Goal: Task Accomplishment & Management: Complete application form

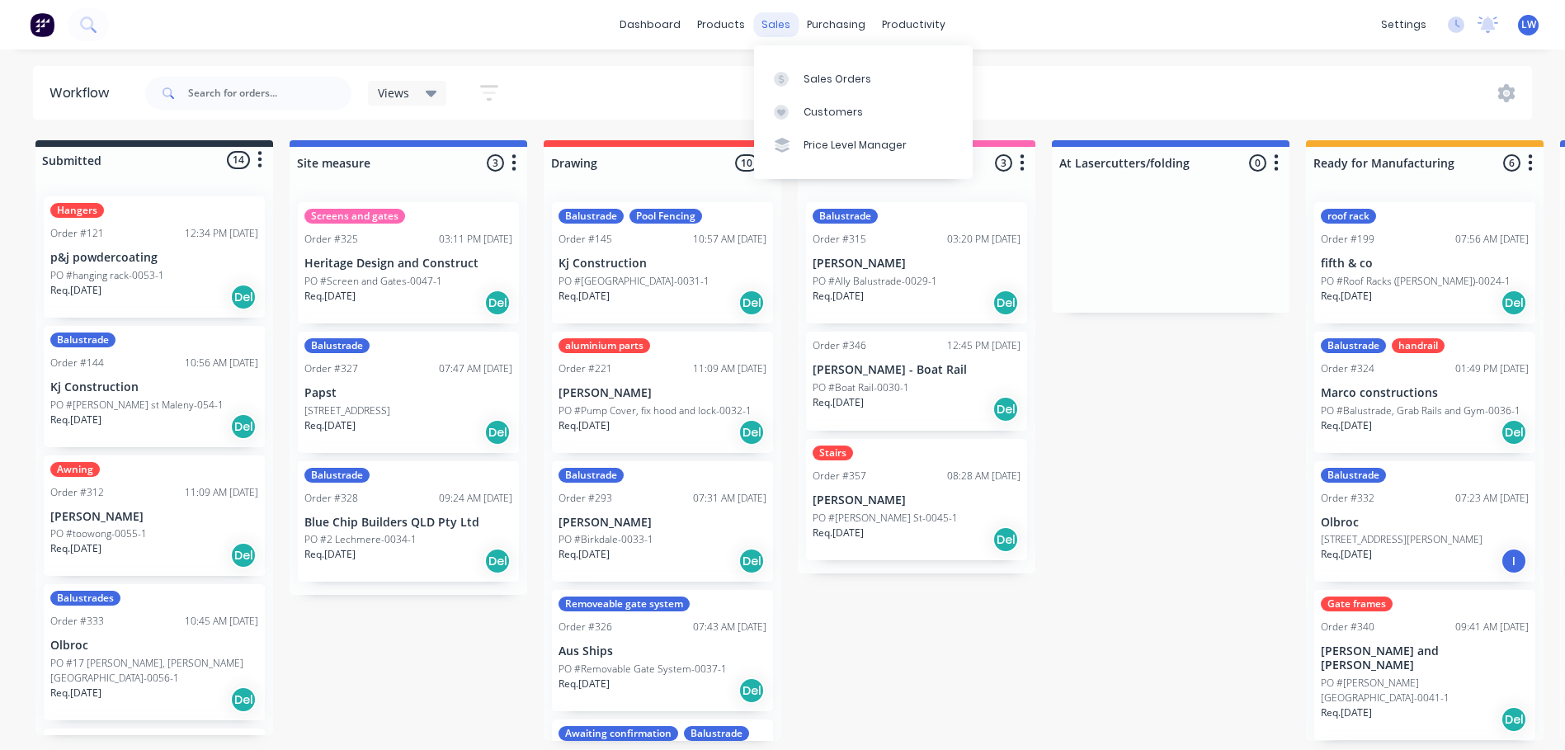
click at [765, 27] on div "sales" at bounding box center [775, 24] width 45 height 25
click at [820, 85] on div "Sales Orders" at bounding box center [838, 79] width 68 height 15
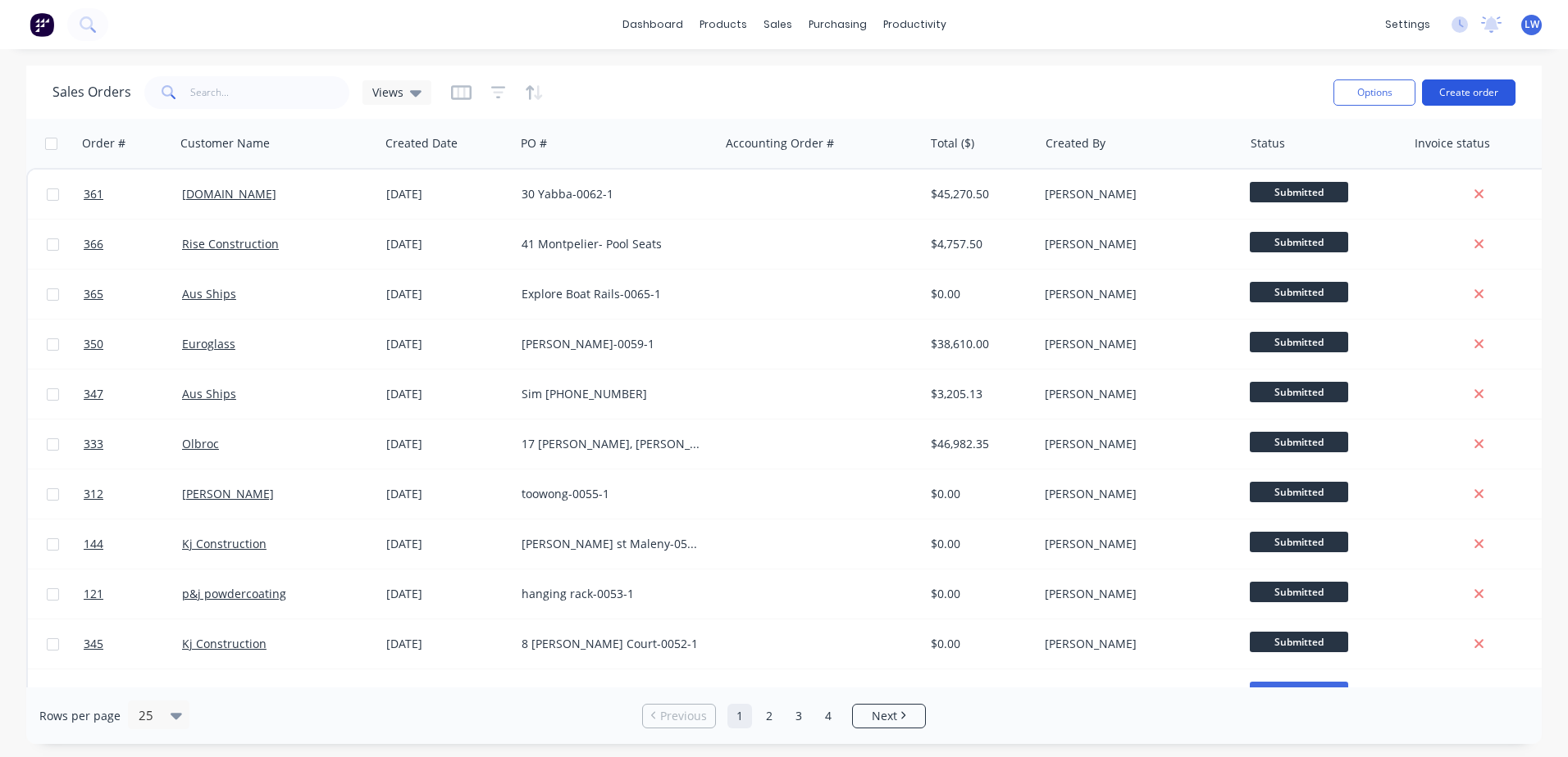
click at [1473, 93] on button "Create order" at bounding box center [1469, 92] width 93 height 26
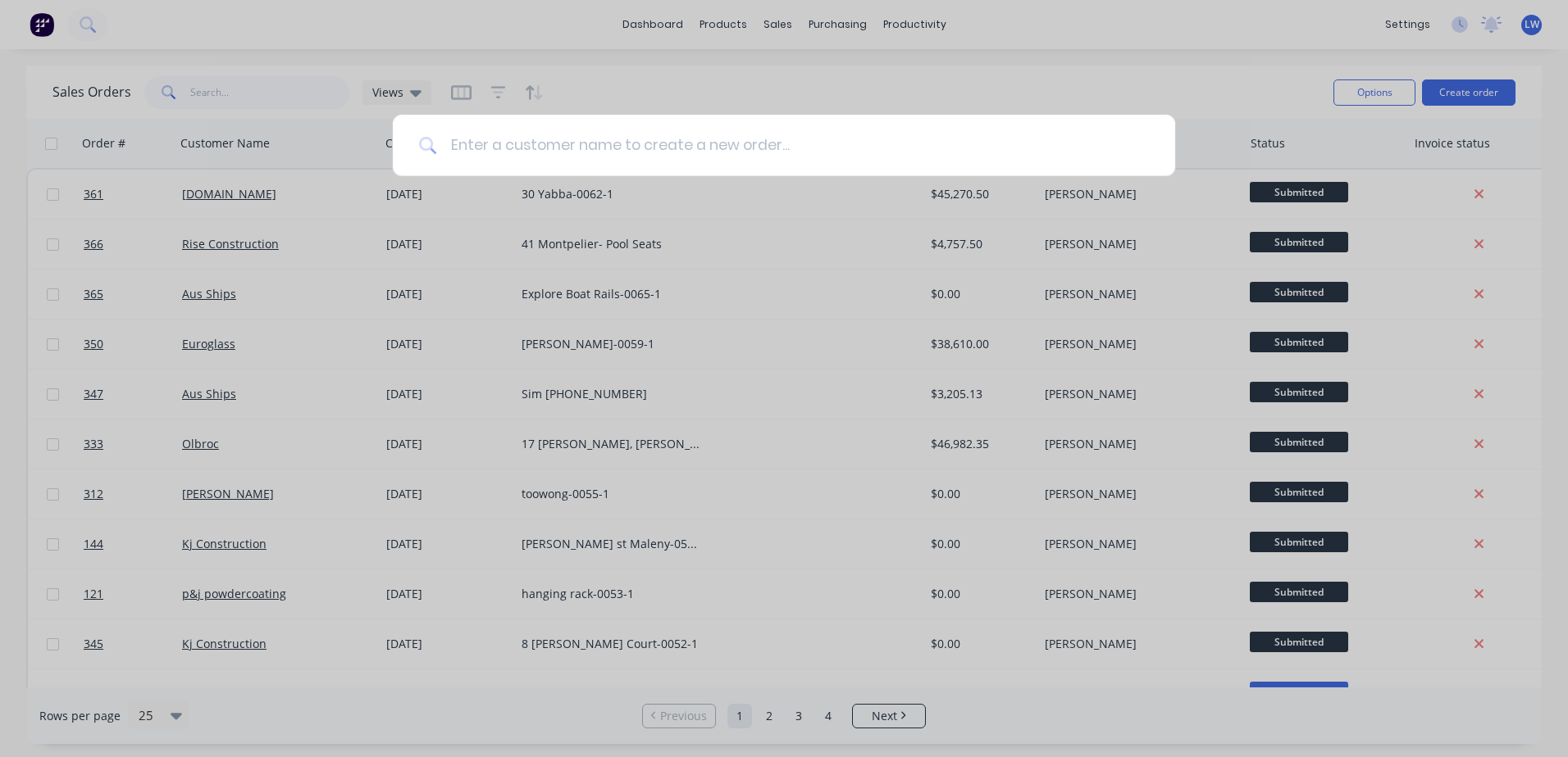
click at [583, 143] on input at bounding box center [793, 146] width 711 height 62
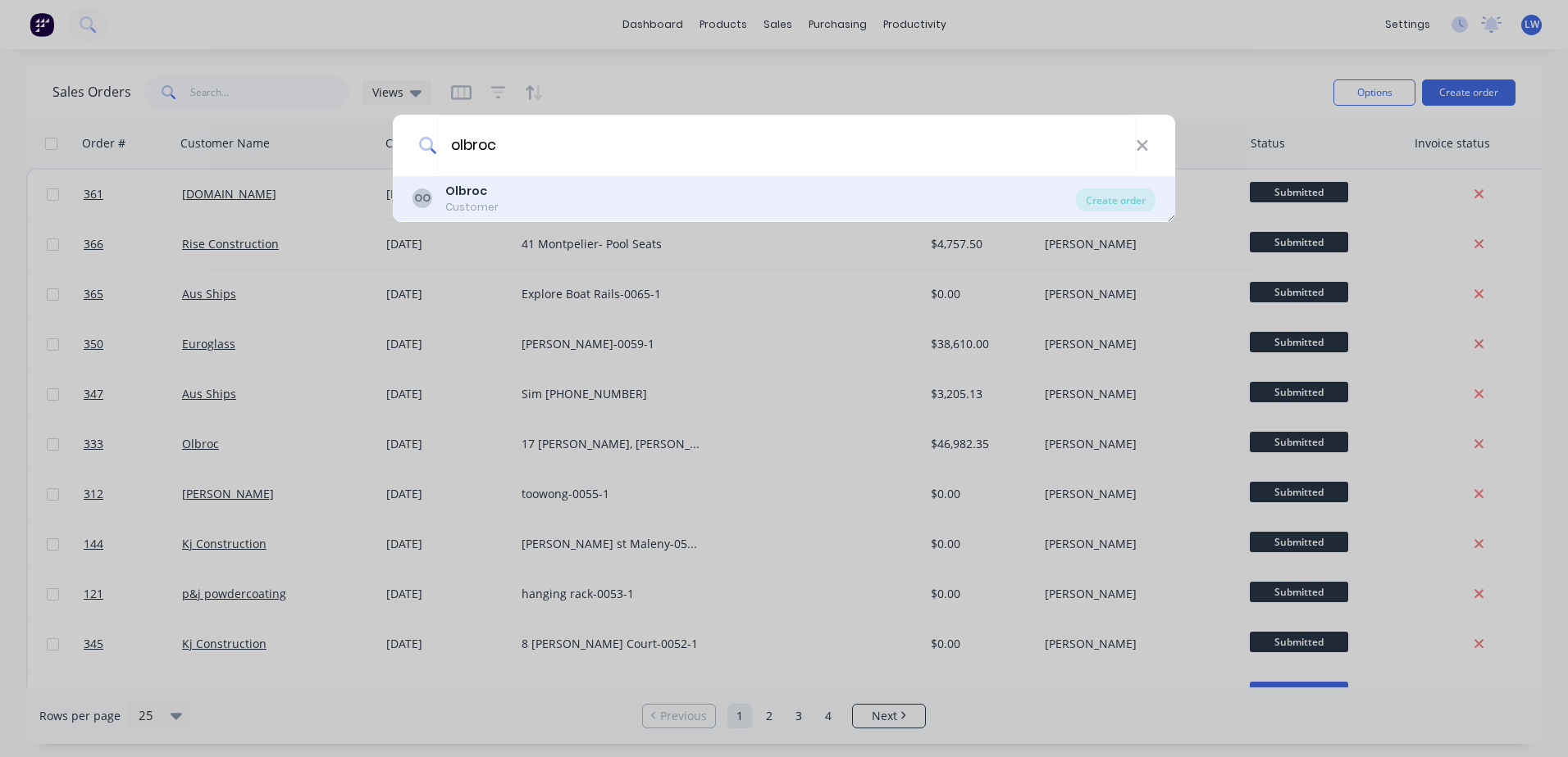
type input "olbroc"
click at [468, 201] on div "Customer" at bounding box center [472, 207] width 54 height 15
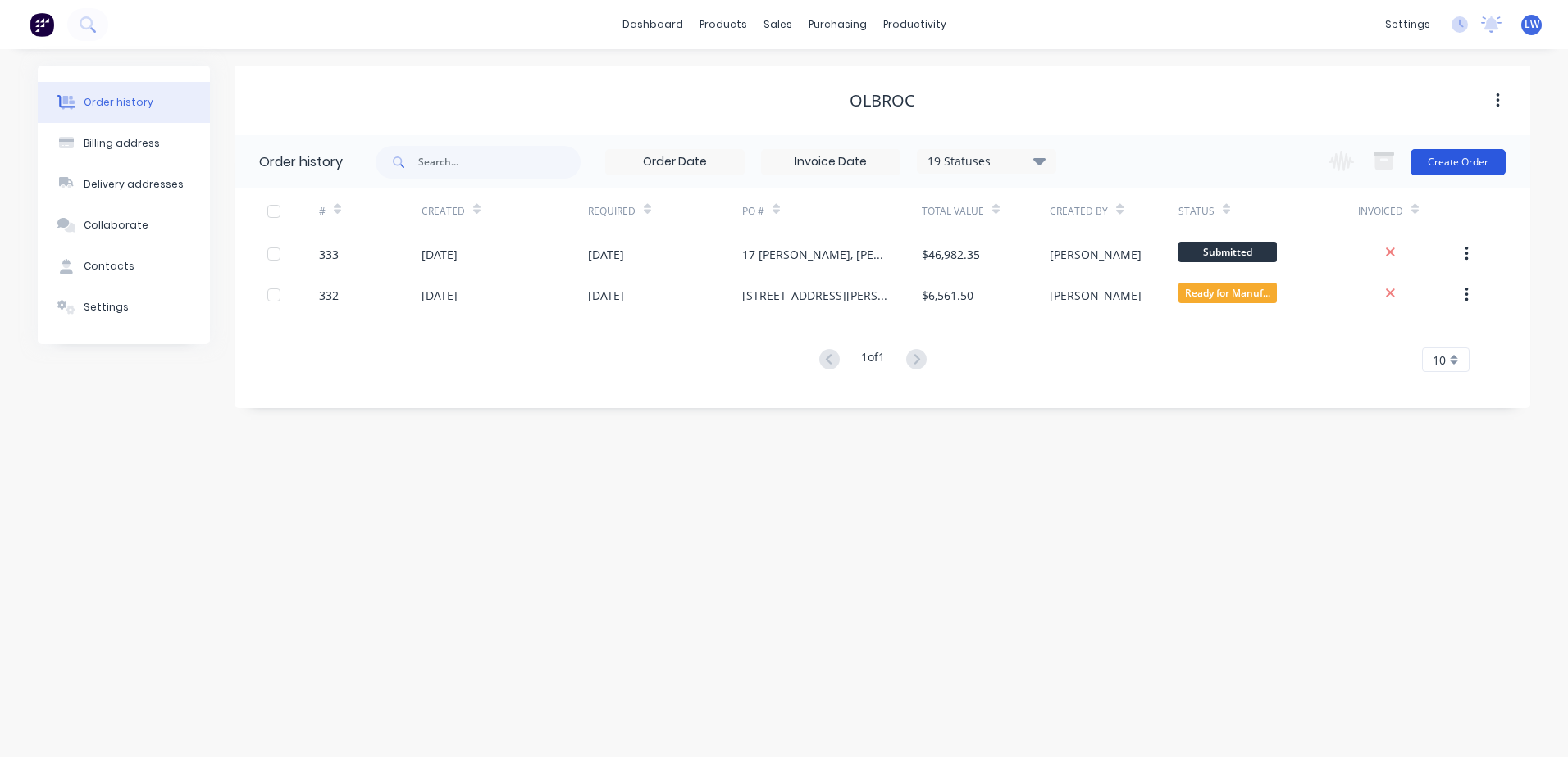
click at [1470, 167] on button "Create Order" at bounding box center [1458, 162] width 95 height 26
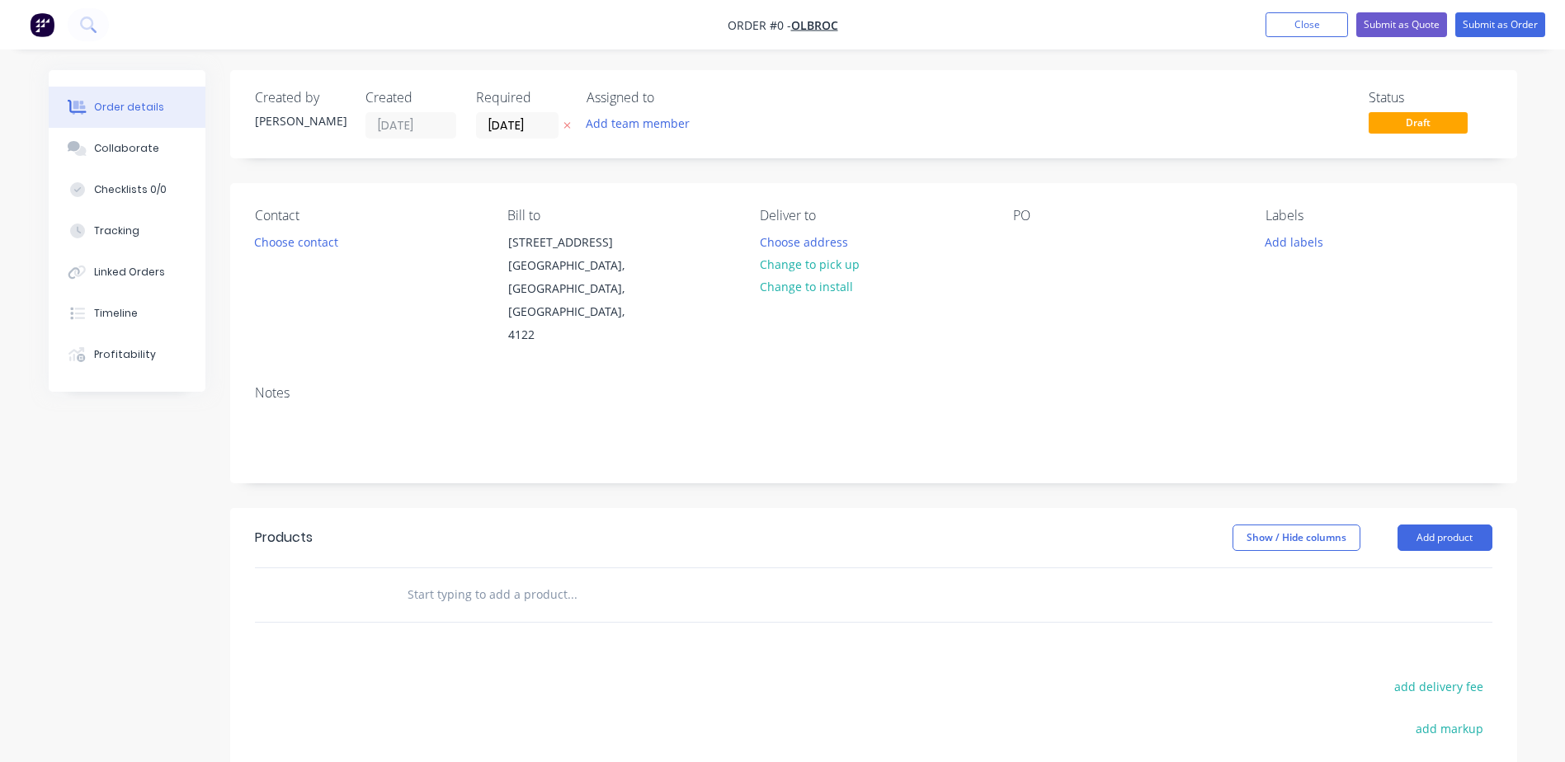
click at [1045, 243] on div "PO" at bounding box center [1126, 277] width 226 height 139
click at [1008, 257] on div "Contact Choose contact Bill to [STREET_ADDRESS] Deliver to Choose address Chang…" at bounding box center [873, 277] width 1287 height 189
click at [1027, 243] on div at bounding box center [1026, 242] width 26 height 24
click at [1306, 242] on div "Order details Collaborate Checklists 0/0 Tracking Linked Orders Timeline Profit…" at bounding box center [783, 557] width 1502 height 974
click at [1306, 242] on button "Add labels" at bounding box center [1295, 241] width 76 height 22
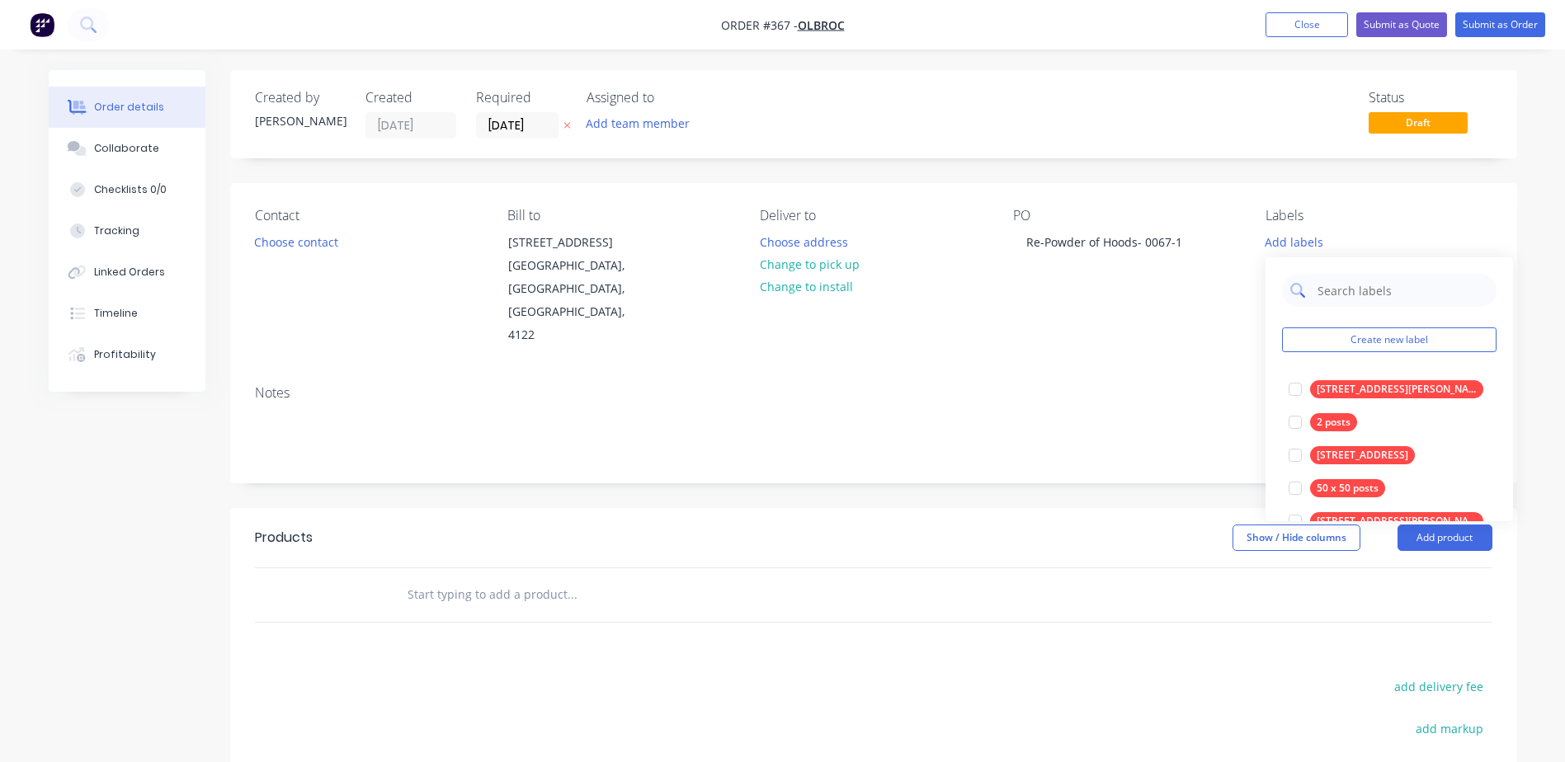
click at [1338, 295] on input "text" at bounding box center [1402, 290] width 172 height 33
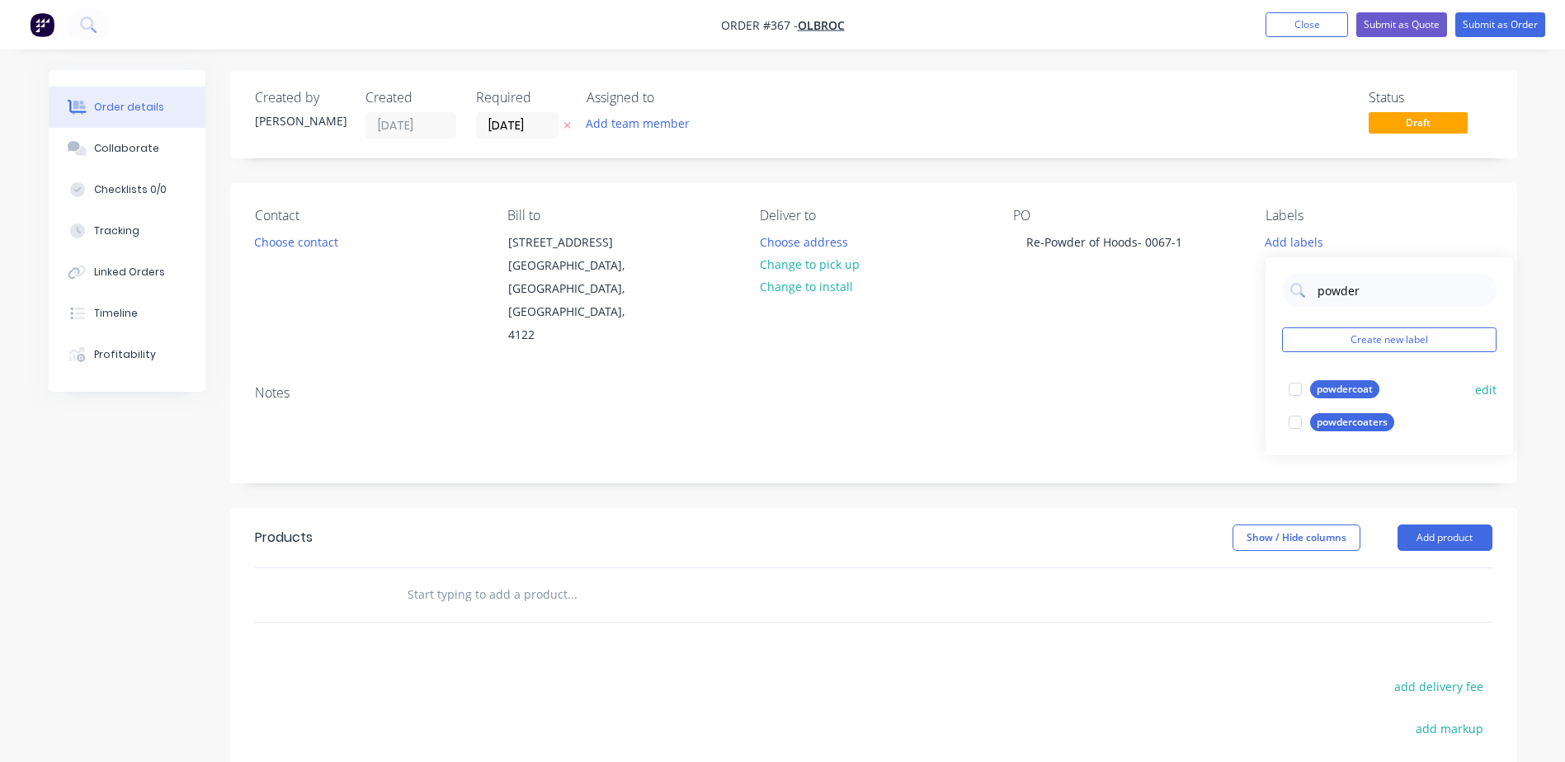
type input "powder"
click at [1343, 394] on div "powdercoat" at bounding box center [1344, 389] width 69 height 18
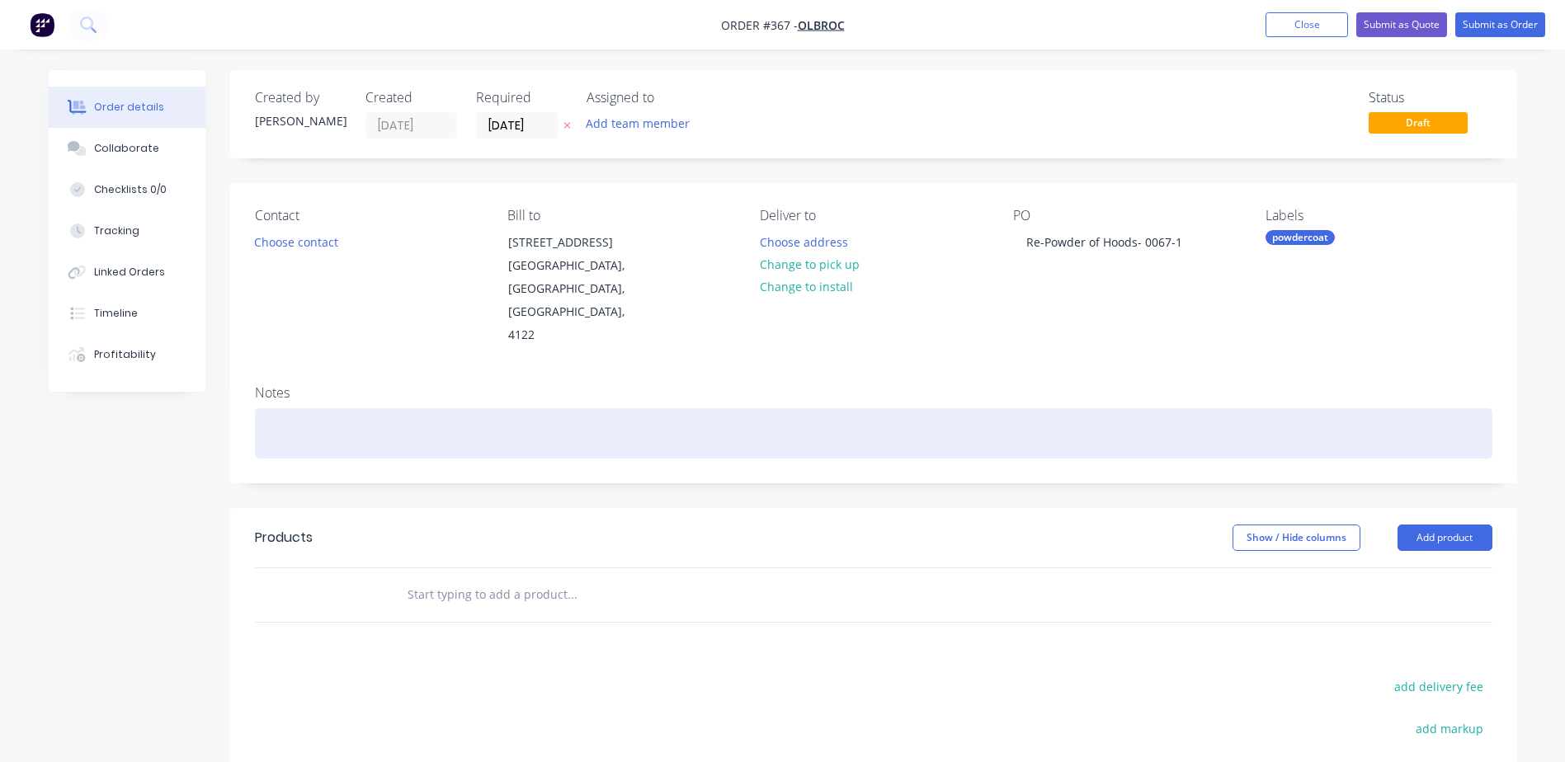
click at [1169, 408] on div at bounding box center [874, 433] width 1238 height 50
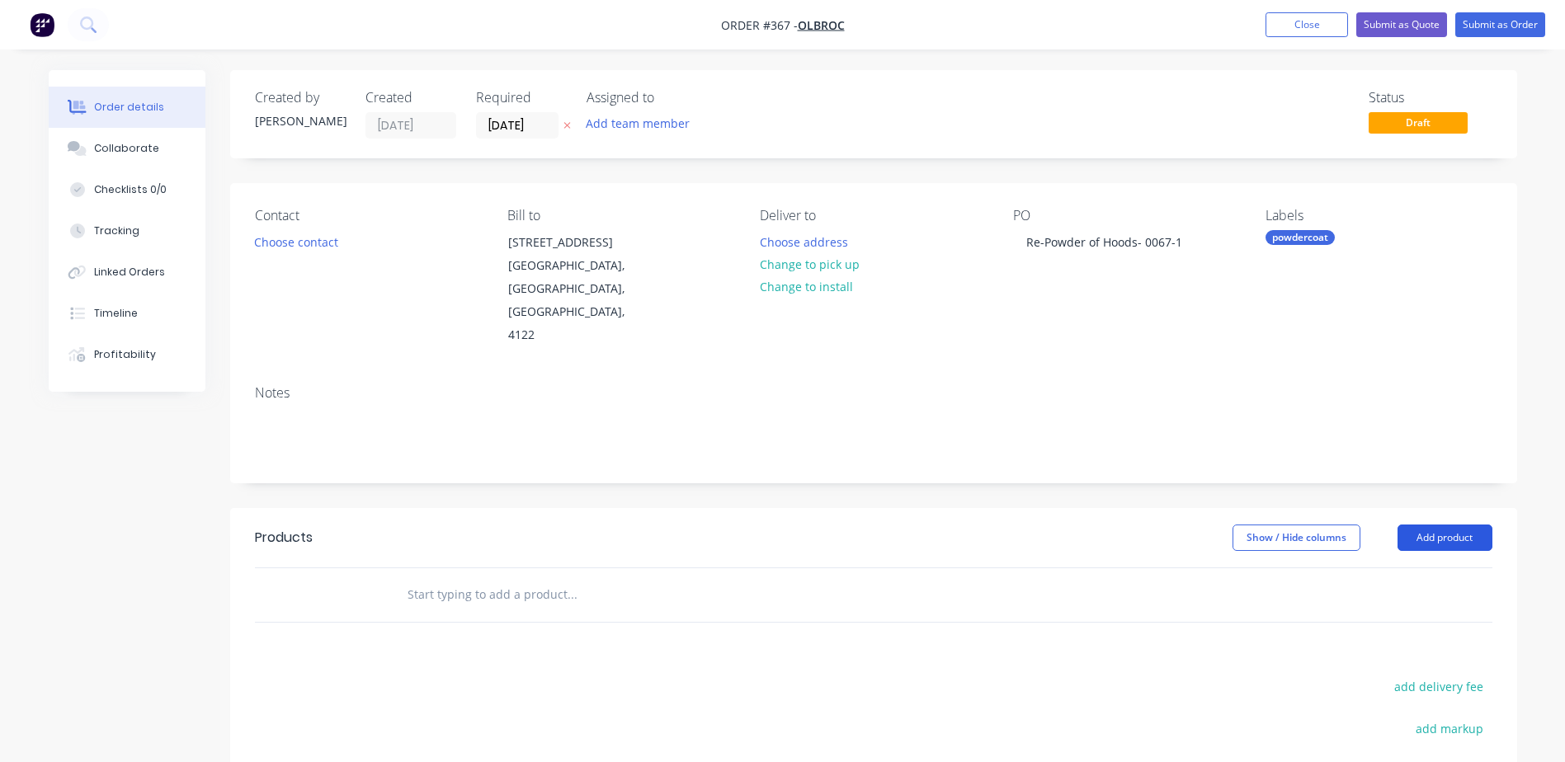
click at [1418, 525] on button "Add product" at bounding box center [1445, 538] width 95 height 26
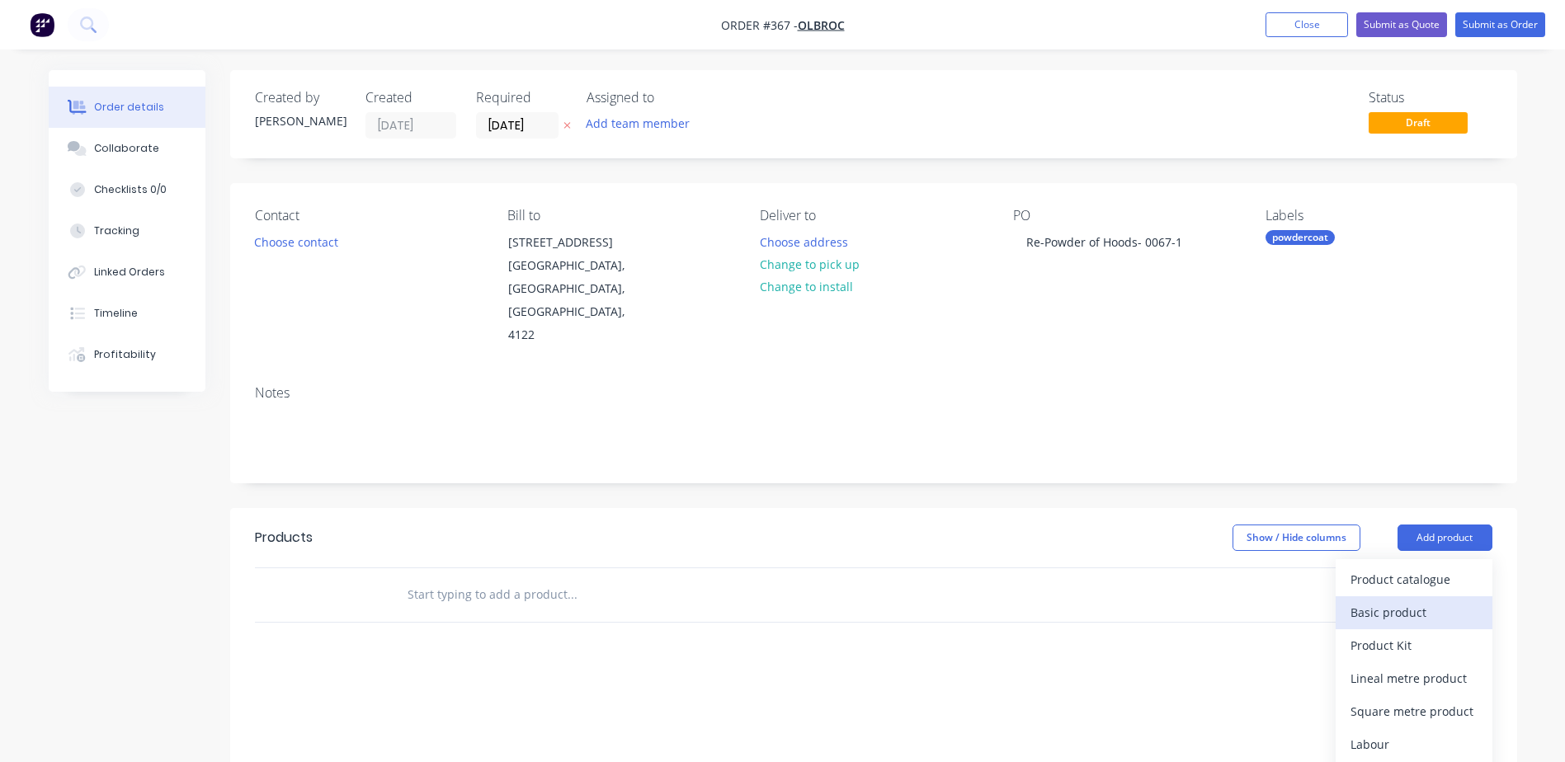
click at [1376, 601] on div "Basic product" at bounding box center [1414, 613] width 127 height 24
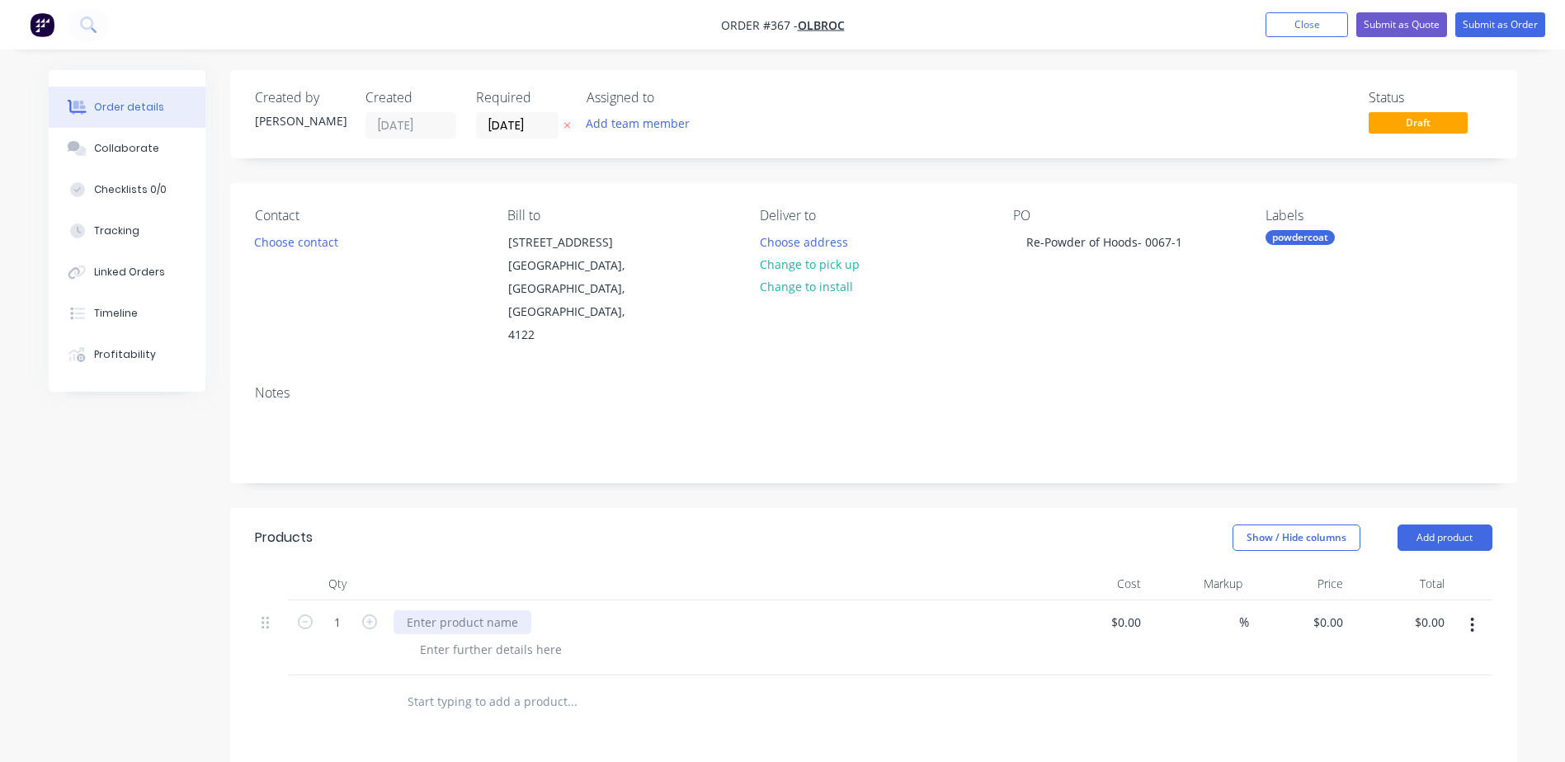
click at [451, 611] on div at bounding box center [463, 623] width 138 height 24
click at [857, 525] on div "Show / Hide columns Add product" at bounding box center [1004, 538] width 975 height 26
click at [294, 230] on button "Choose contact" at bounding box center [295, 241] width 101 height 22
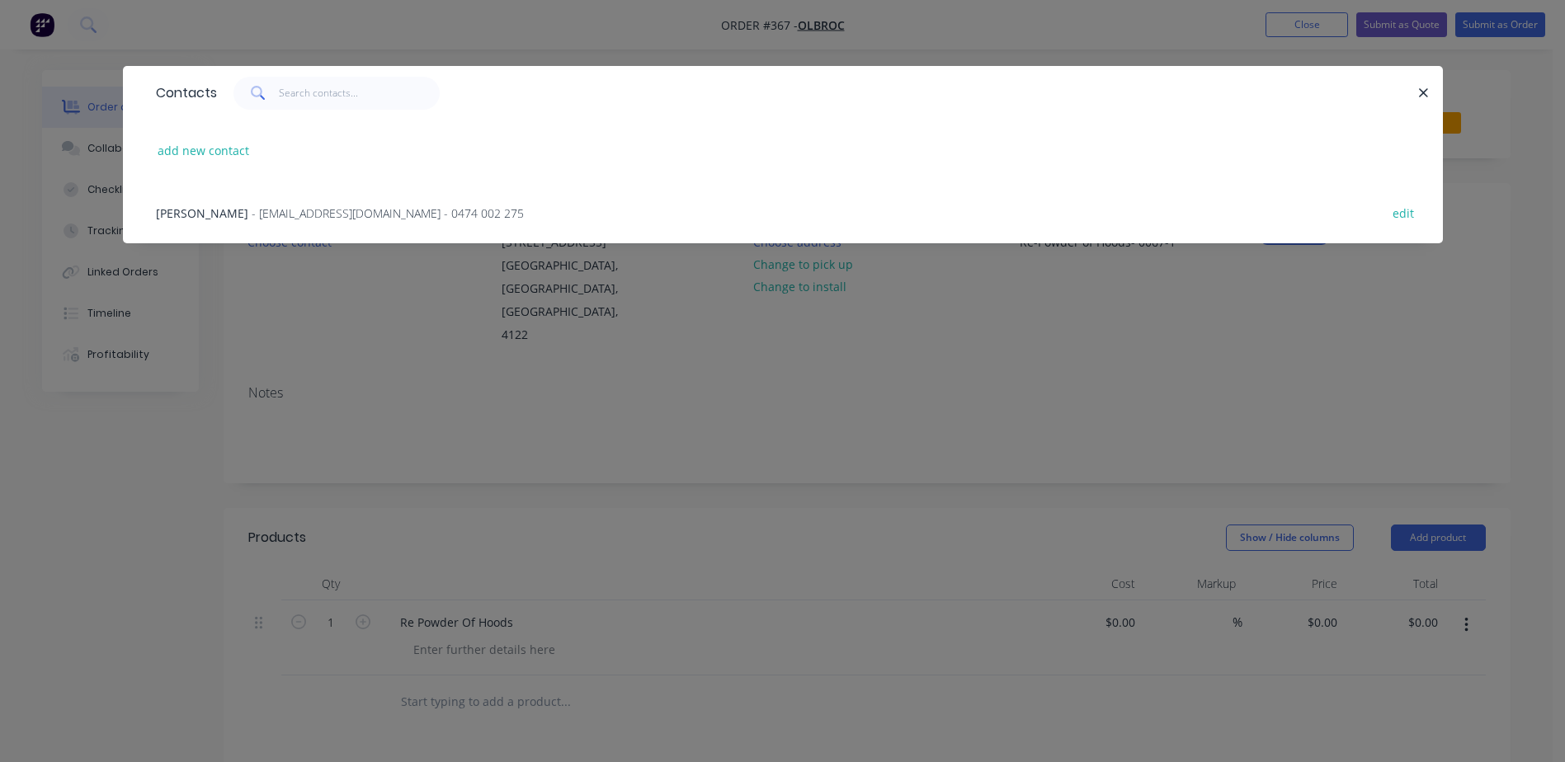
click at [257, 215] on div "[PERSON_NAME] - [EMAIL_ADDRESS][DOMAIN_NAME] - 0474 002 275" at bounding box center [340, 213] width 368 height 17
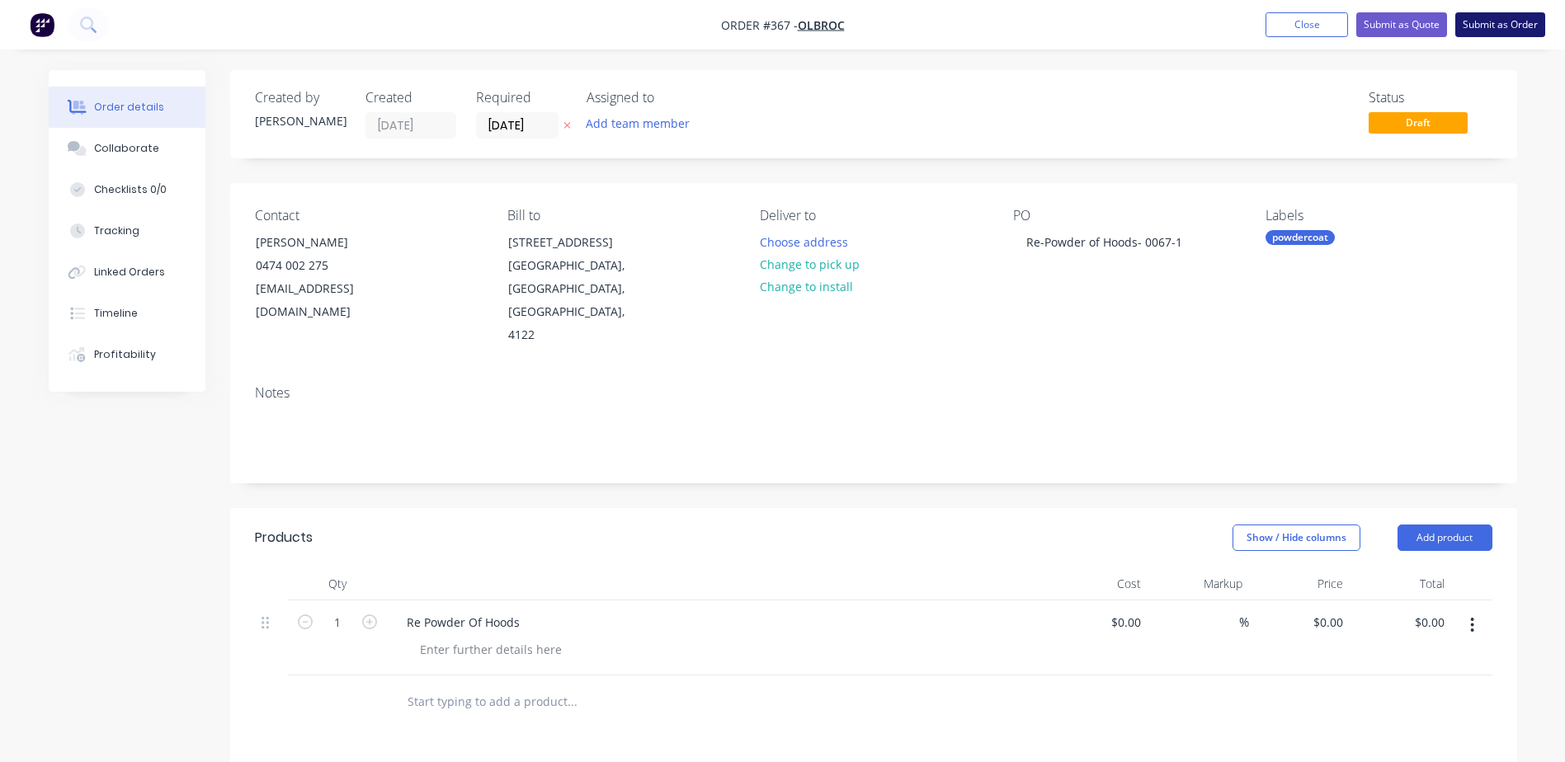
click at [1511, 33] on button "Submit as Order" at bounding box center [1501, 24] width 90 height 25
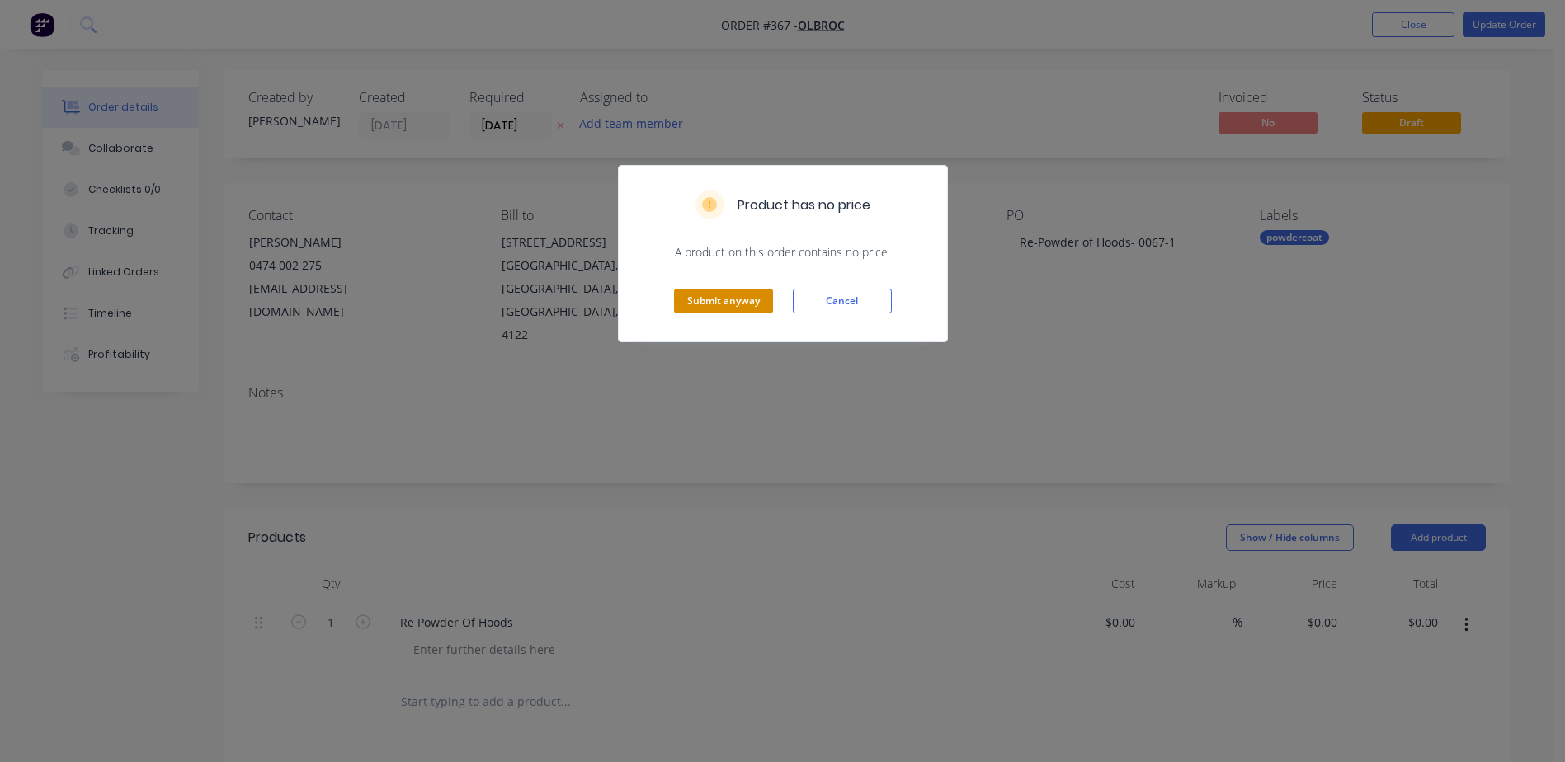
click at [722, 295] on button "Submit anyway" at bounding box center [723, 301] width 99 height 25
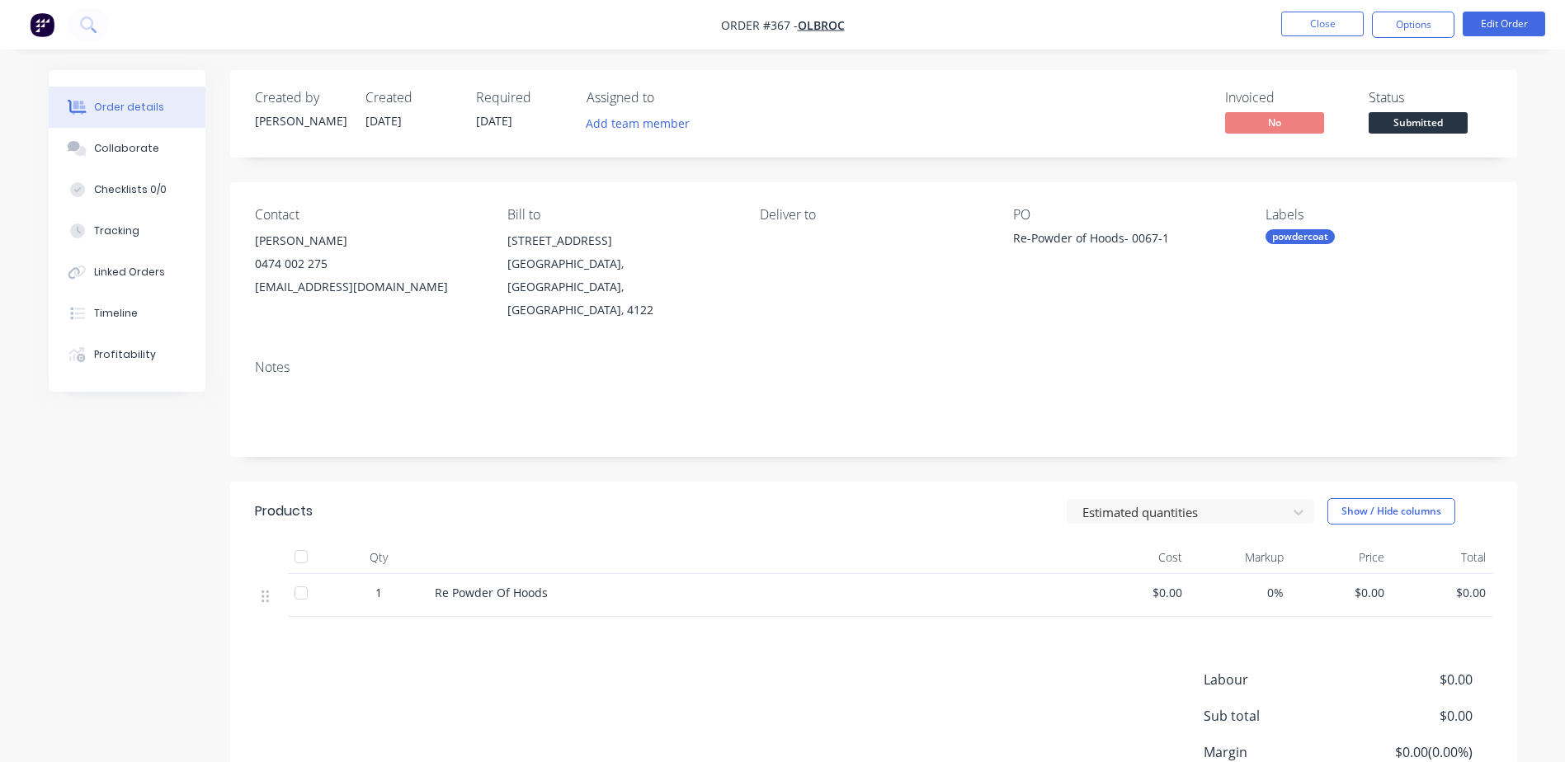
click at [574, 673] on div "Labour $0.00 Sub total $0.00 Margin $0.00 ( 0.00 %) Tax $0.00 Total $0.00" at bounding box center [874, 765] width 1238 height 191
